Goal: Information Seeking & Learning: Learn about a topic

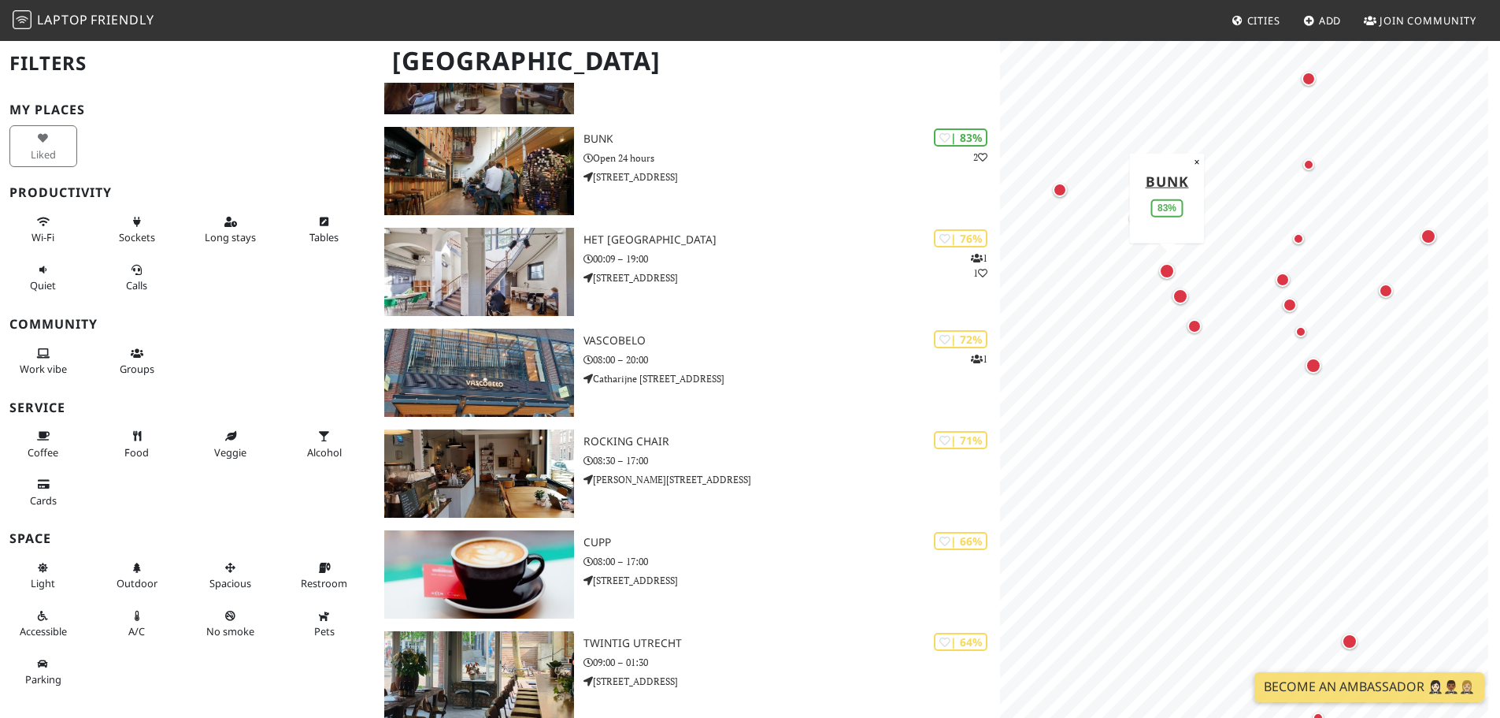
scroll to position [551, 0]
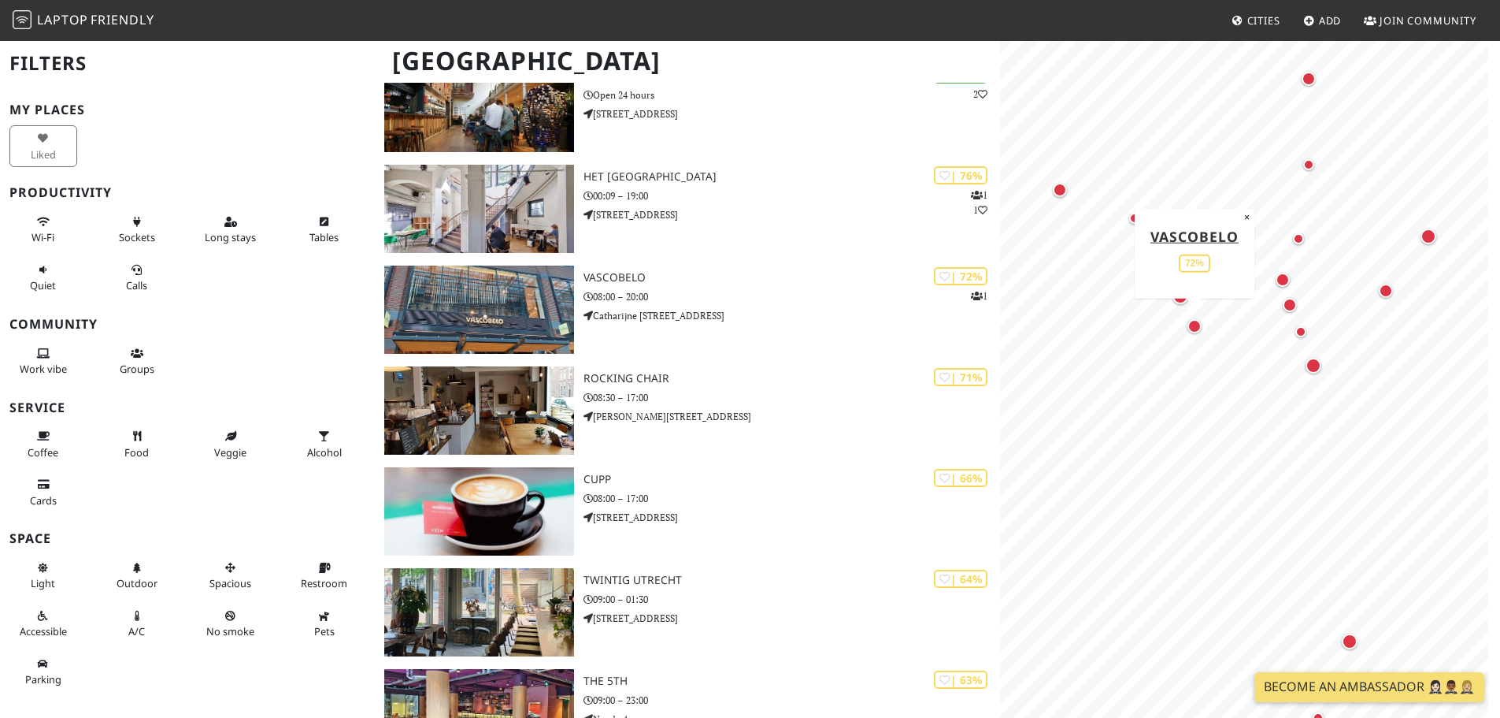
click at [1197, 325] on div "Map marker" at bounding box center [1195, 326] width 14 height 14
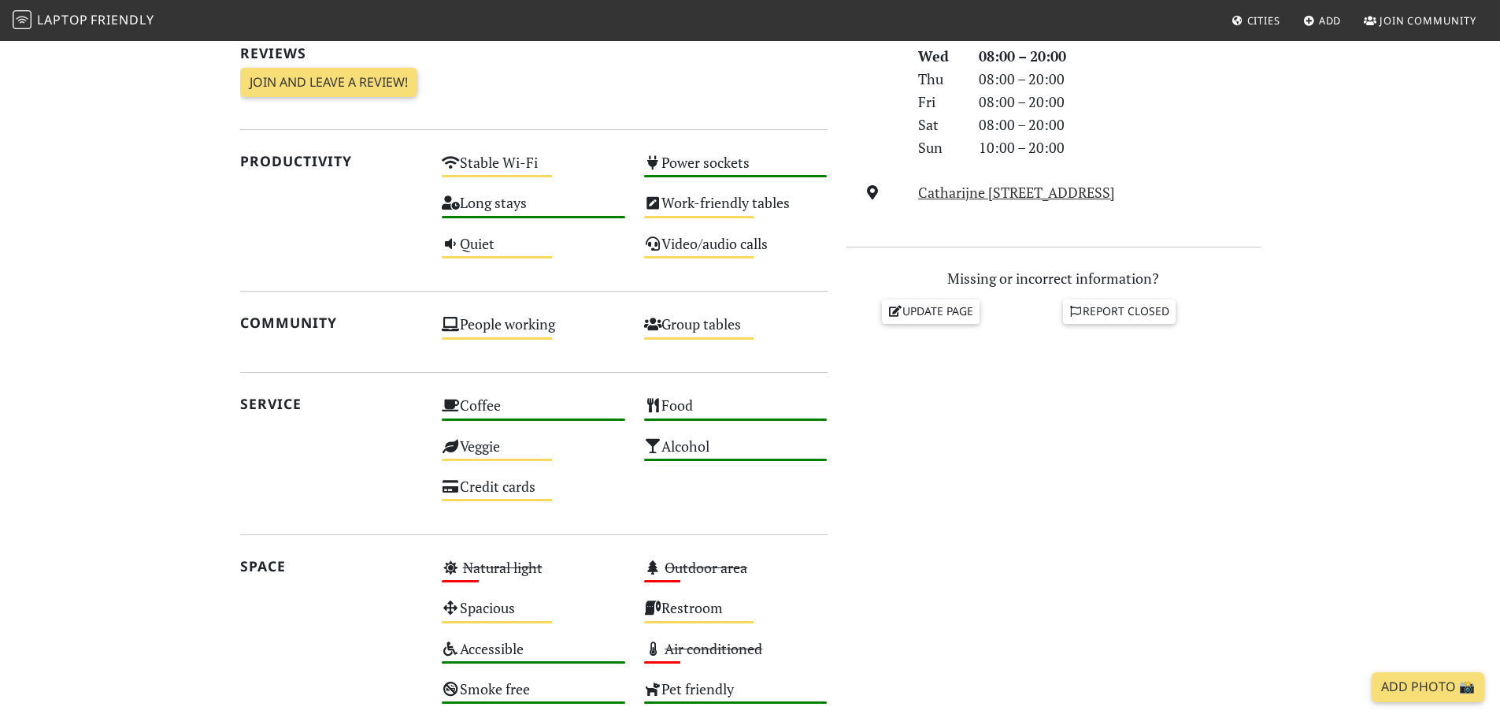
scroll to position [770, 0]
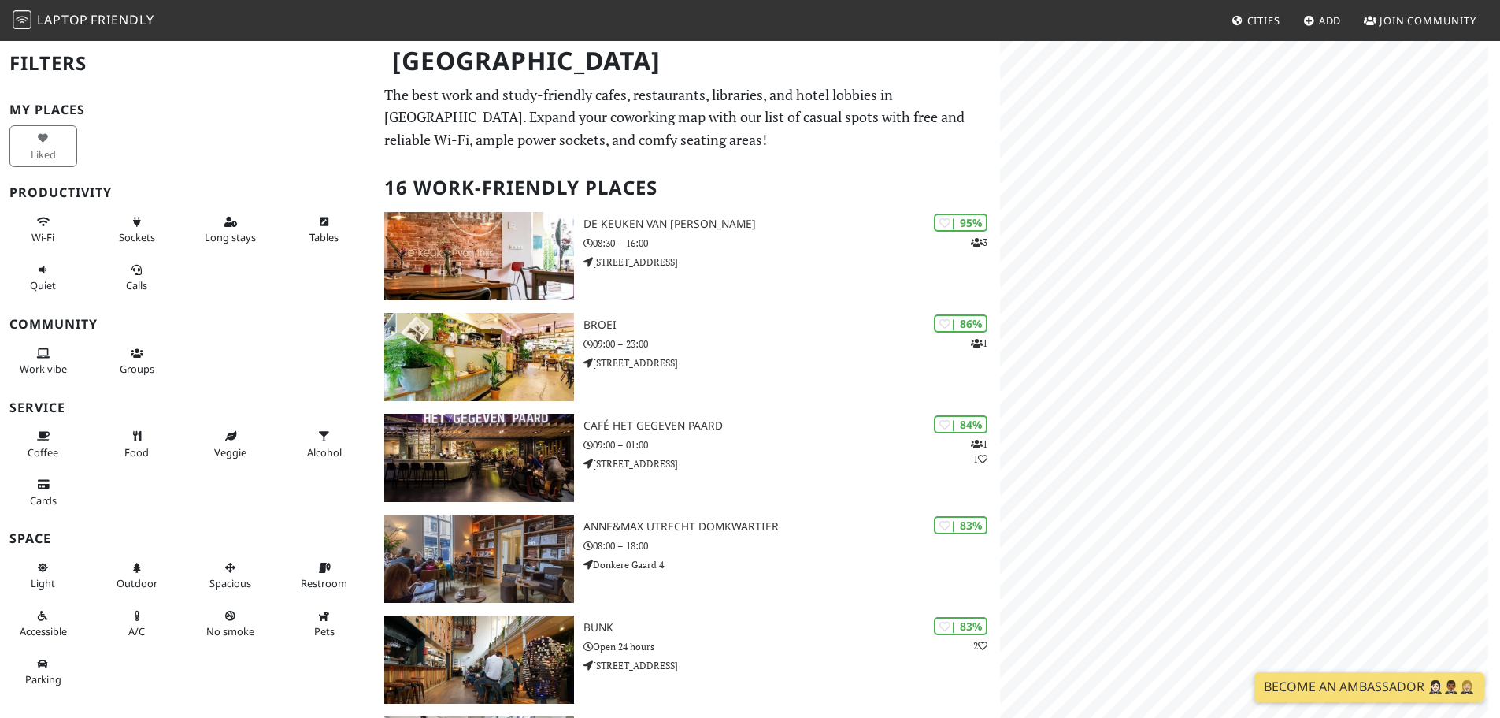
scroll to position [551, 0]
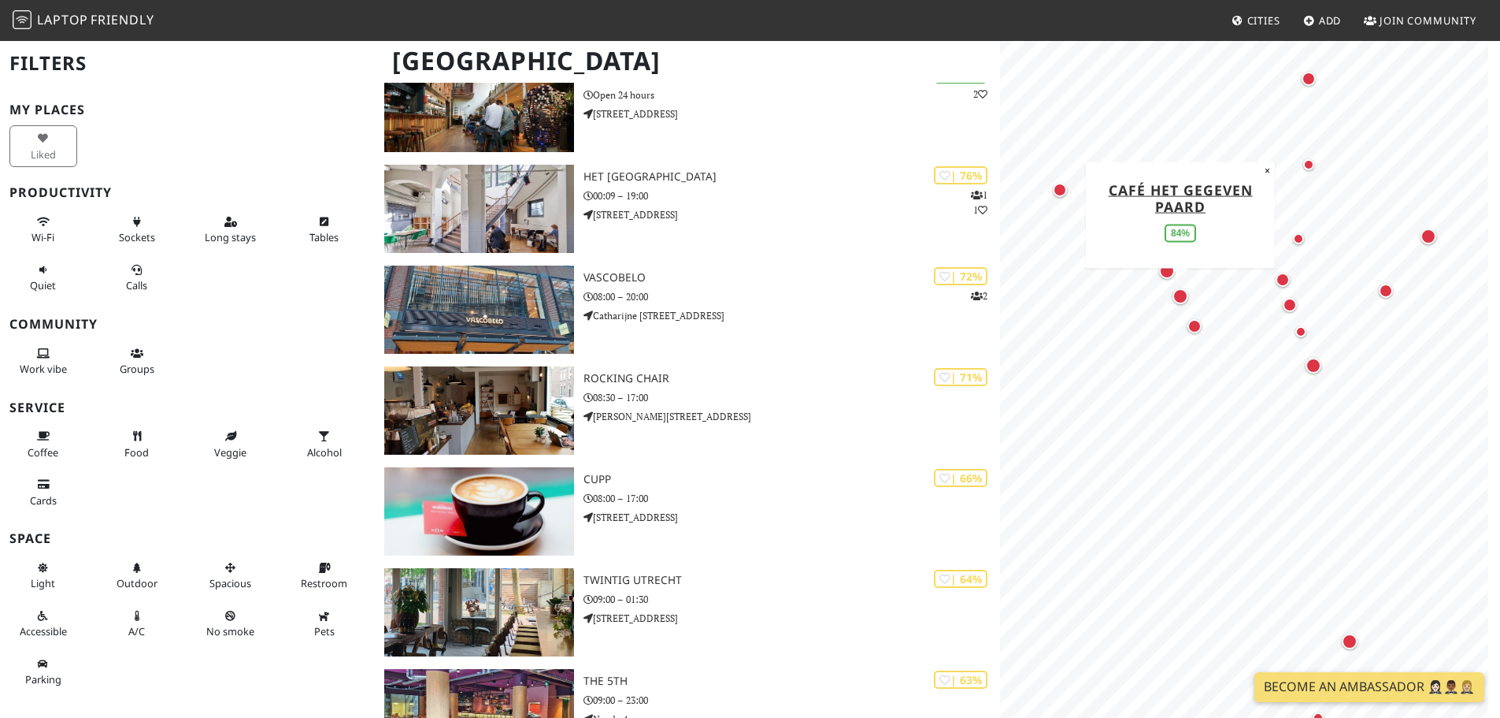
click at [1182, 300] on div "Map marker" at bounding box center [1181, 296] width 16 height 16
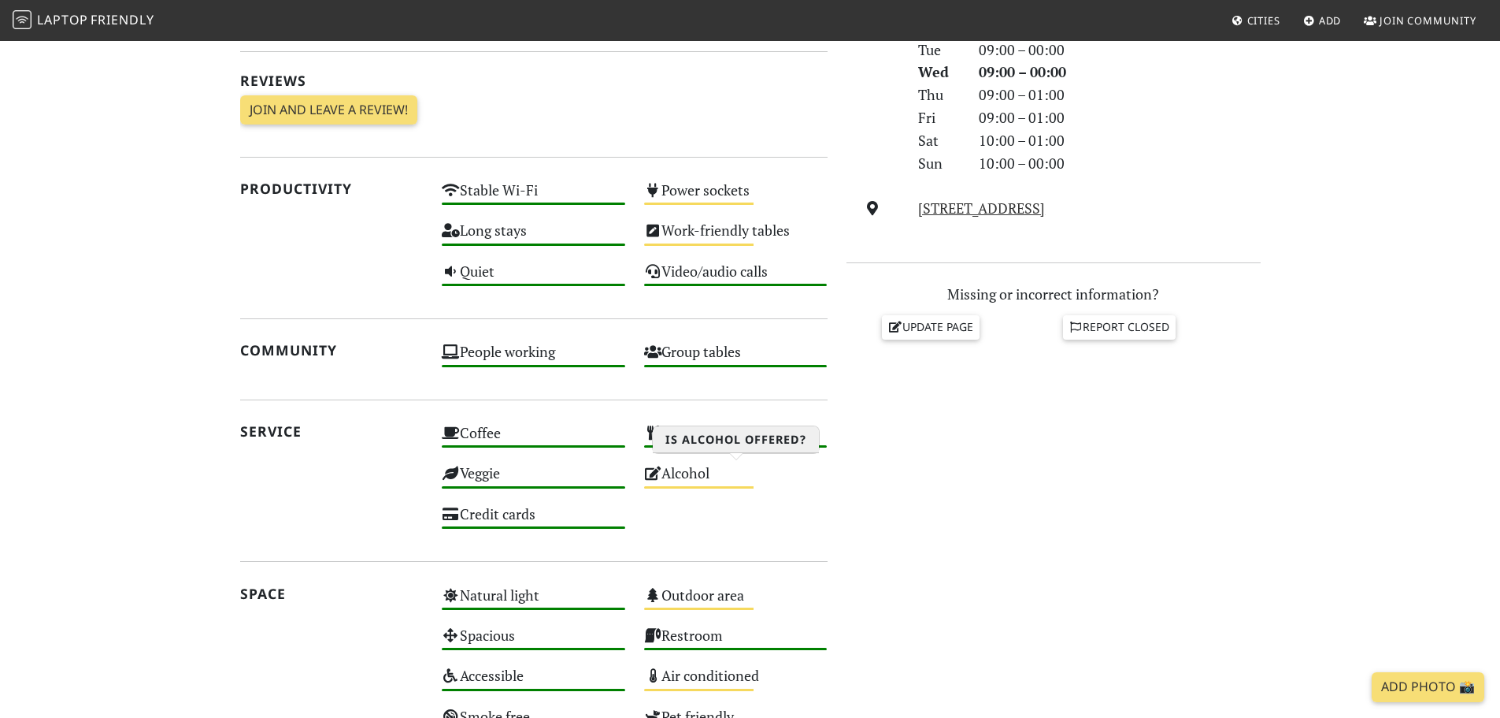
scroll to position [782, 0]
